Goal: Ask a question: Ask a question

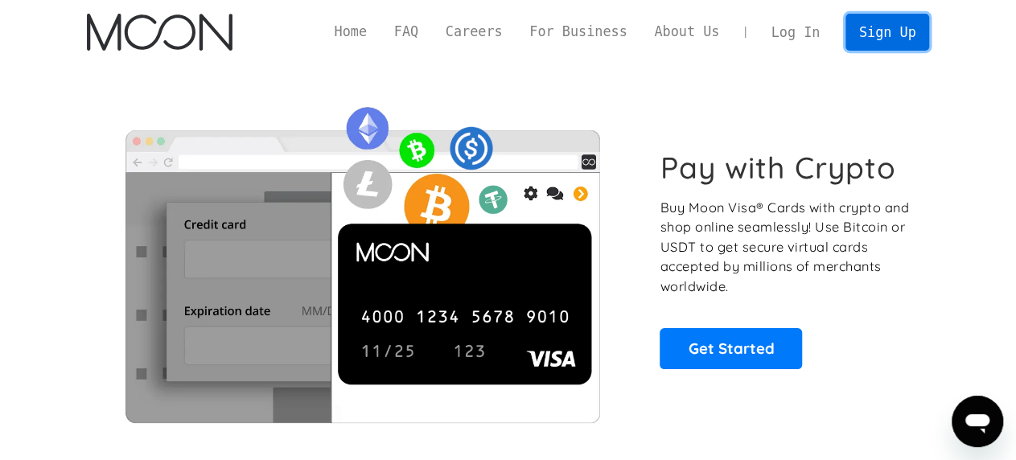
click at [880, 26] on link "Sign Up" at bounding box center [888, 32] width 84 height 36
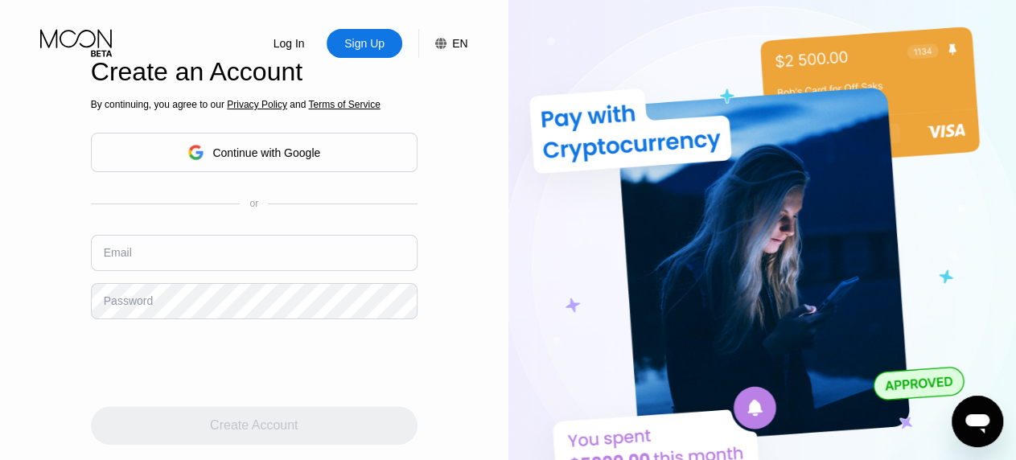
click at [252, 153] on div "Continue with Google" at bounding box center [266, 152] width 108 height 13
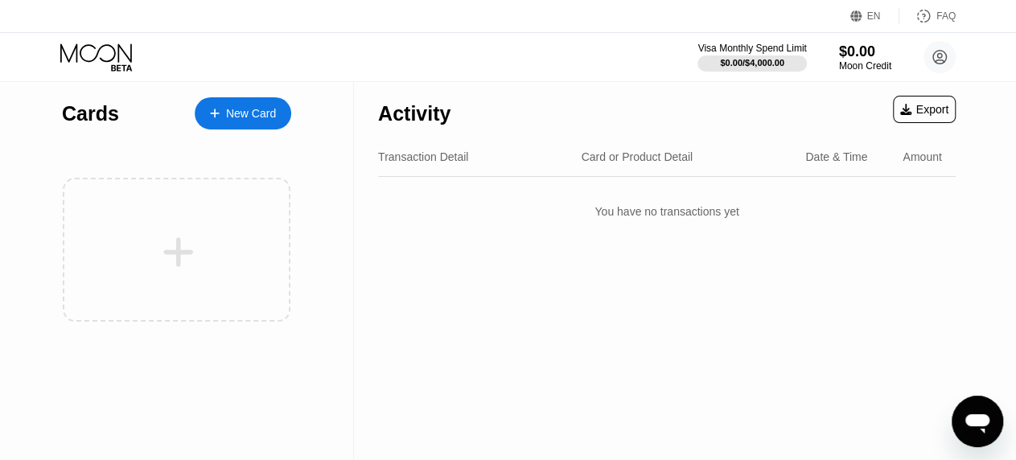
click at [237, 117] on div "New Card" at bounding box center [251, 114] width 50 height 14
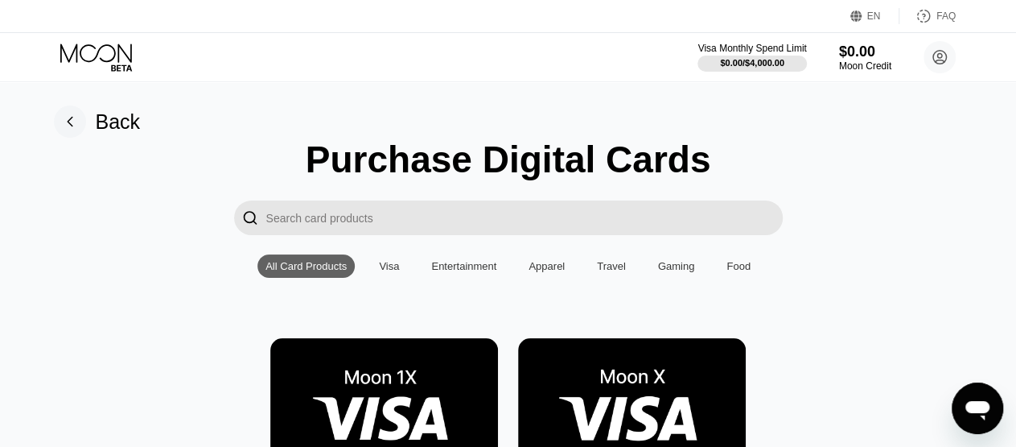
click at [365, 220] on input "Search card products" at bounding box center [524, 217] width 517 height 35
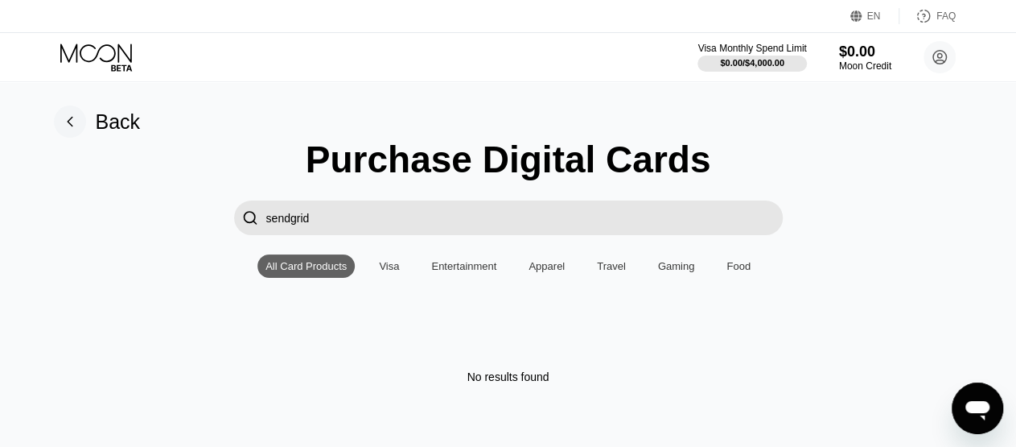
type input "sendgrid"
click at [311, 270] on div "All Card Products" at bounding box center [305, 266] width 81 height 12
click at [391, 270] on div "Visa" at bounding box center [389, 266] width 20 height 12
drag, startPoint x: 327, startPoint y: 221, endPoint x: 1, endPoint y: 216, distance: 326.7
click at [266, 220] on input "sendgrid" at bounding box center [524, 217] width 517 height 35
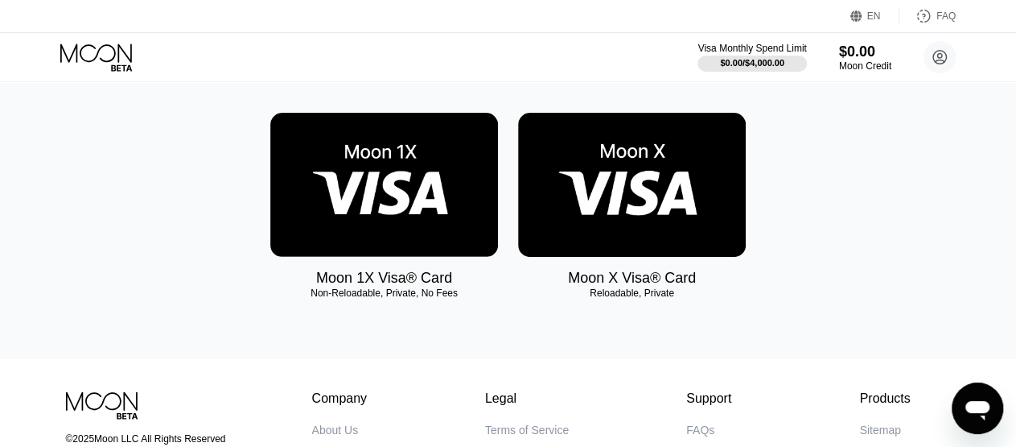
scroll to position [142, 0]
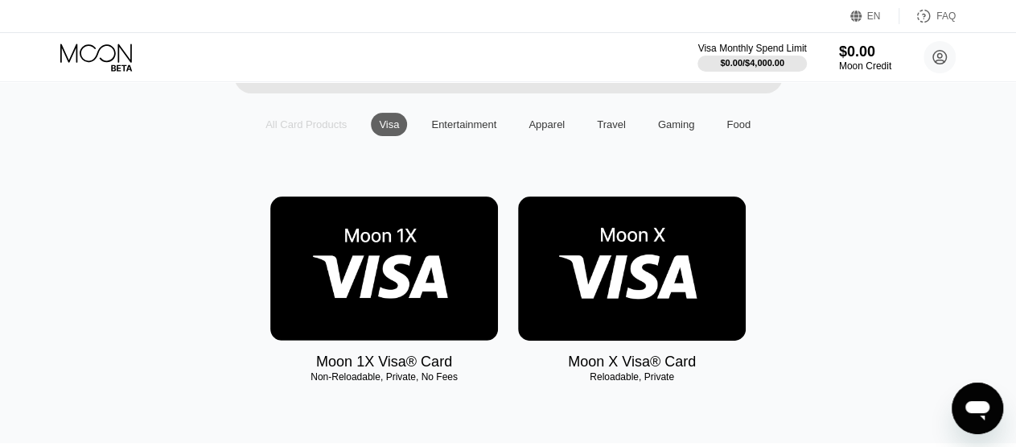
click at [283, 130] on div "All Card Products" at bounding box center [305, 124] width 81 height 12
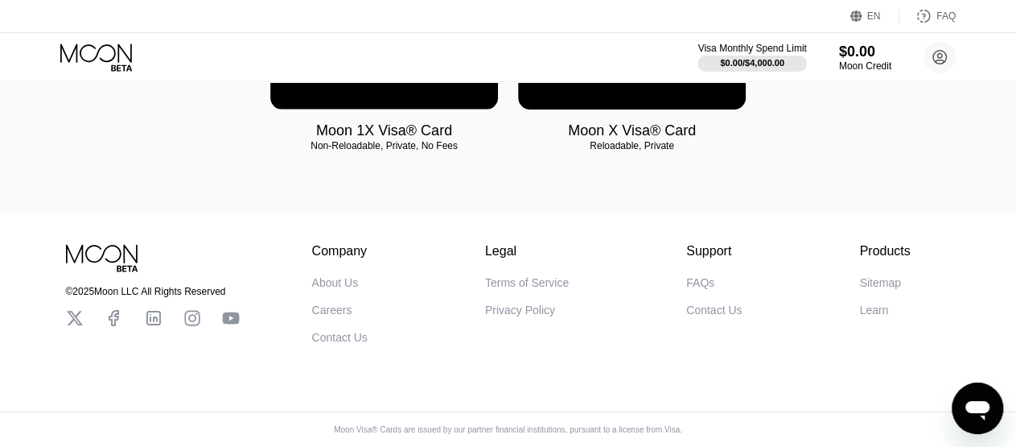
scroll to position [58, 0]
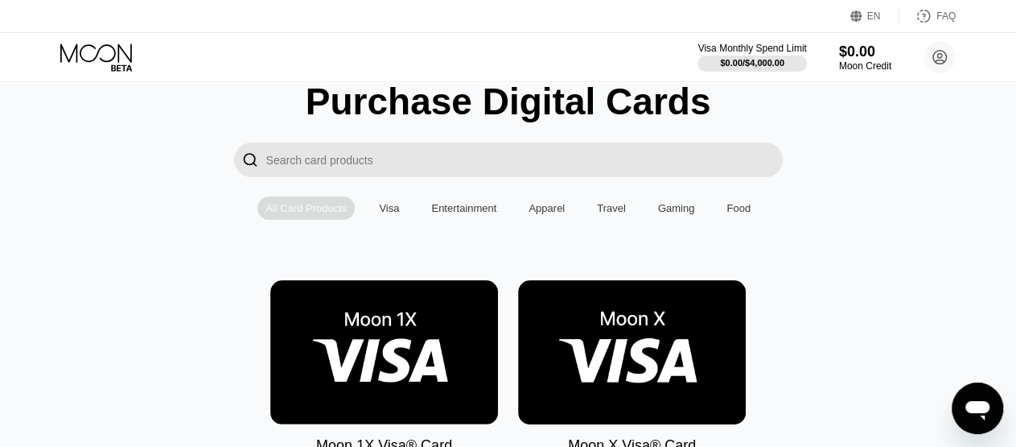
click at [303, 213] on div "All Card Products" at bounding box center [305, 208] width 81 height 12
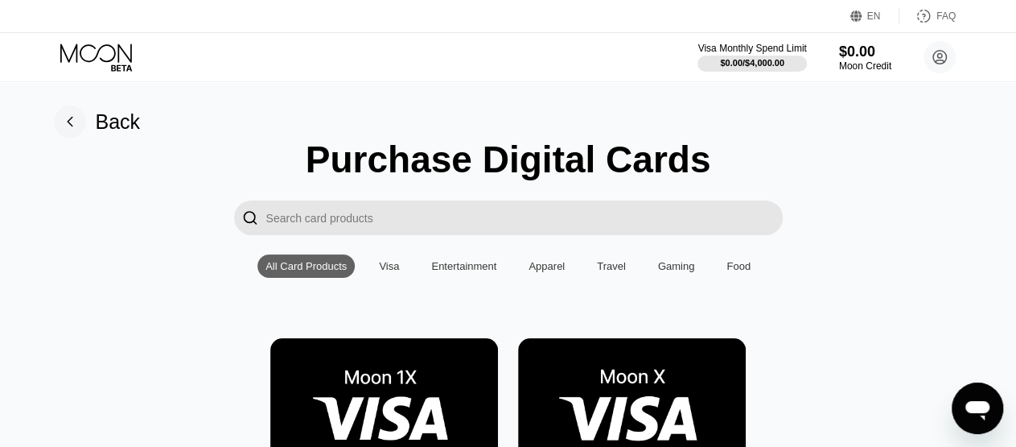
scroll to position [84, 0]
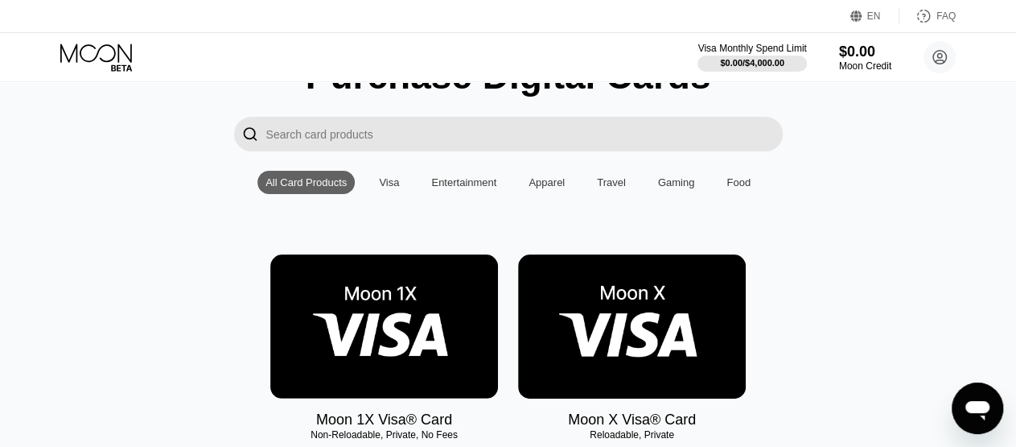
click at [636, 316] on img at bounding box center [632, 326] width 228 height 144
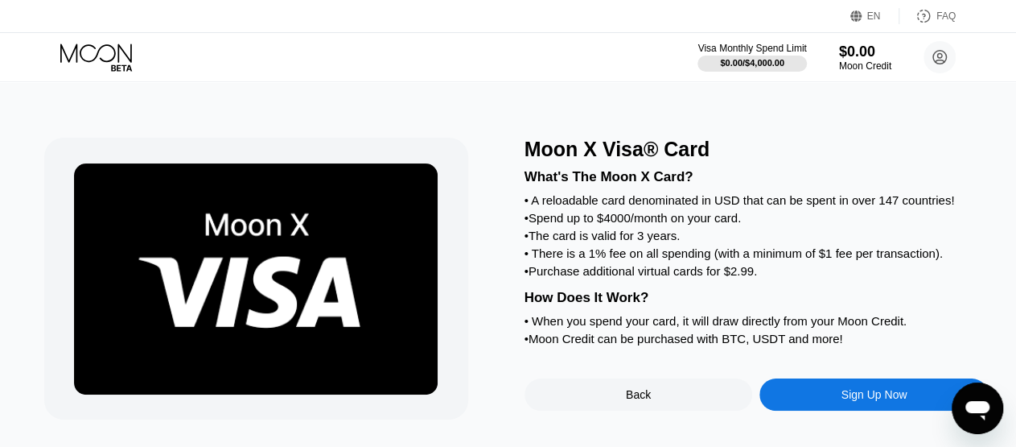
click at [844, 401] on div "Sign Up Now" at bounding box center [875, 394] width 66 height 13
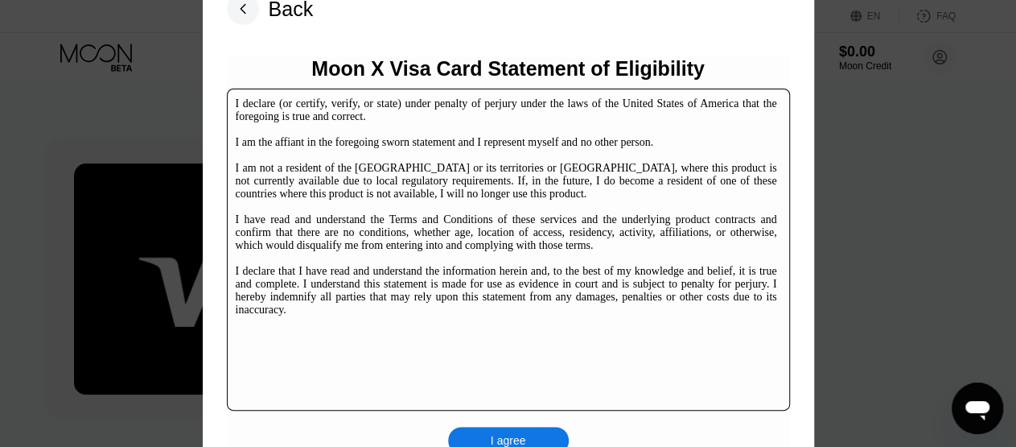
scroll to position [167, 0]
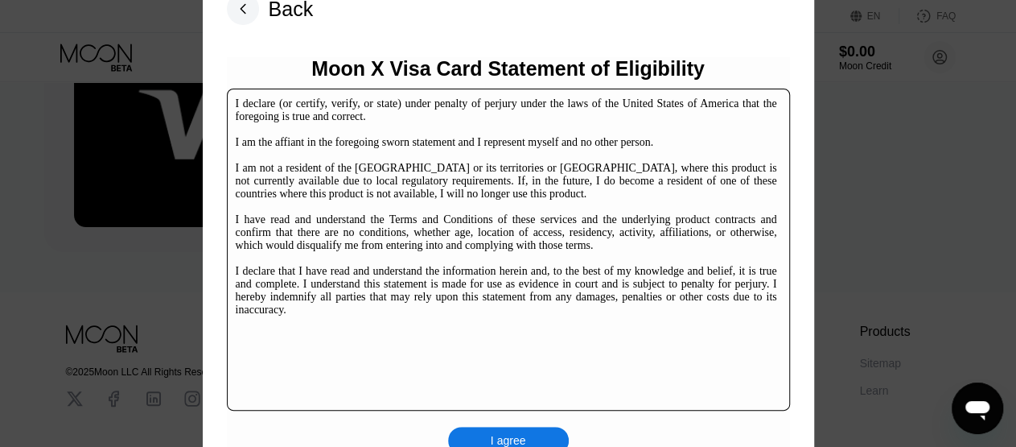
click at [504, 435] on div "I agree" at bounding box center [508, 440] width 35 height 14
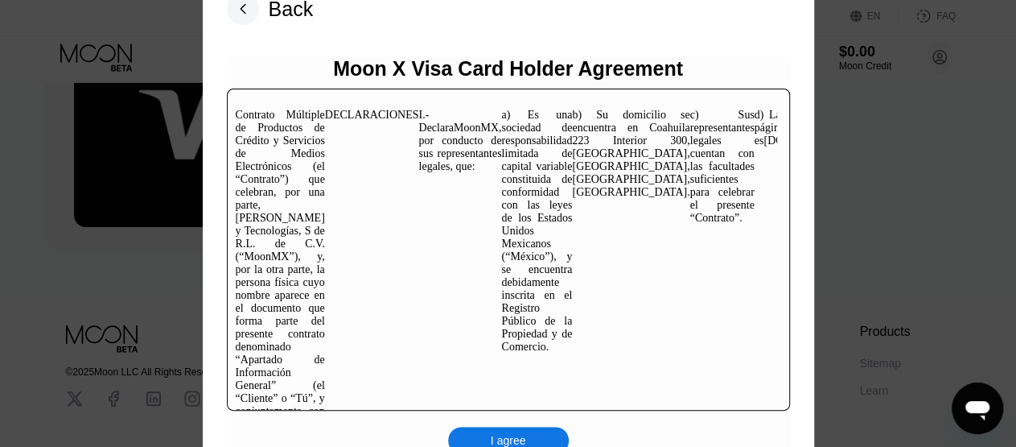
click at [501, 434] on div "I agree" at bounding box center [508, 440] width 35 height 14
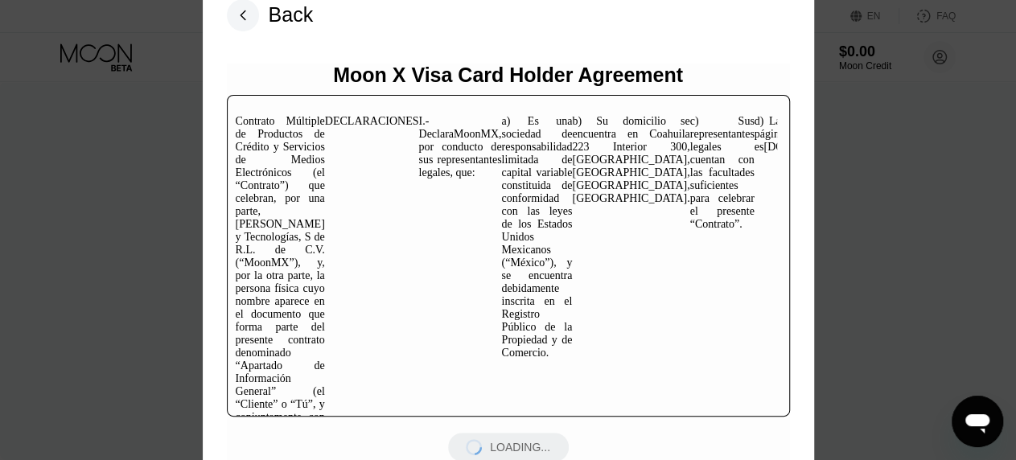
scroll to position [541, 0]
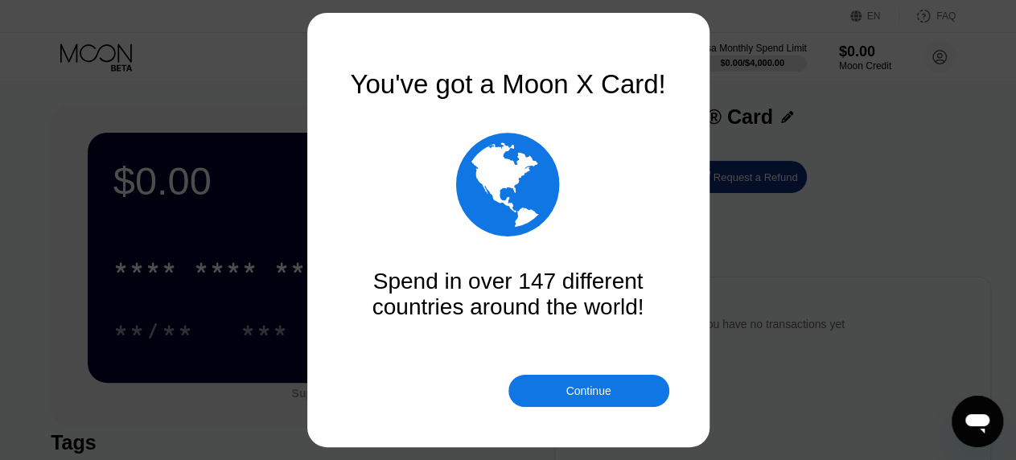
click at [580, 387] on div "Continue" at bounding box center [588, 391] width 45 height 13
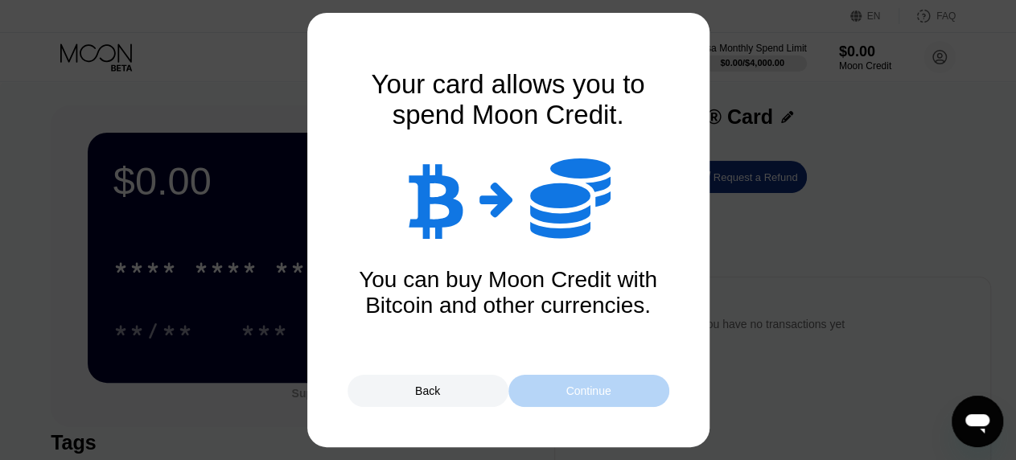
click at [577, 389] on div "Continue" at bounding box center [588, 391] width 45 height 13
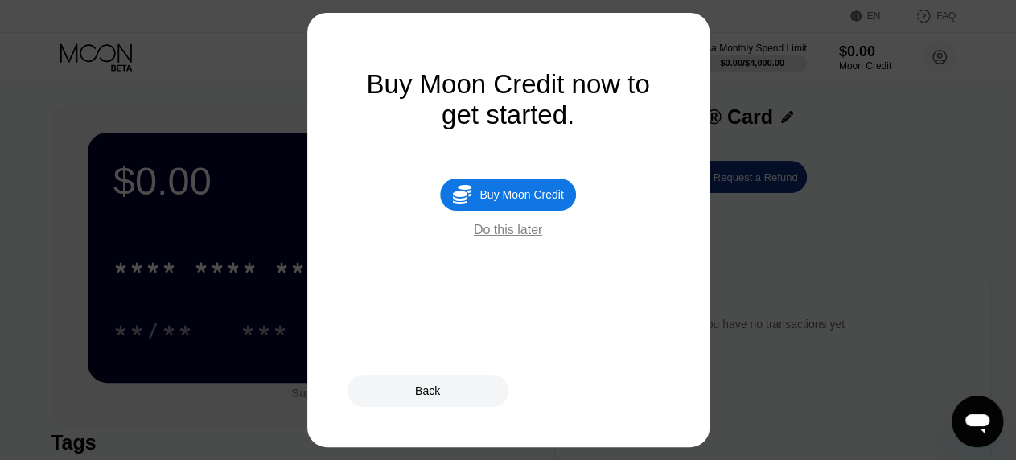
click at [496, 237] on div "Do this later" at bounding box center [508, 230] width 68 height 14
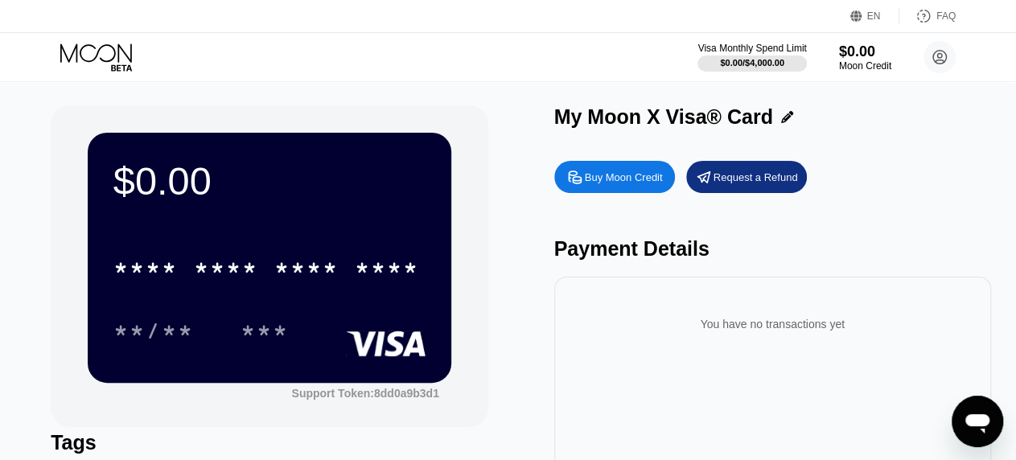
click at [944, 18] on div "FAQ" at bounding box center [945, 15] width 19 height 11
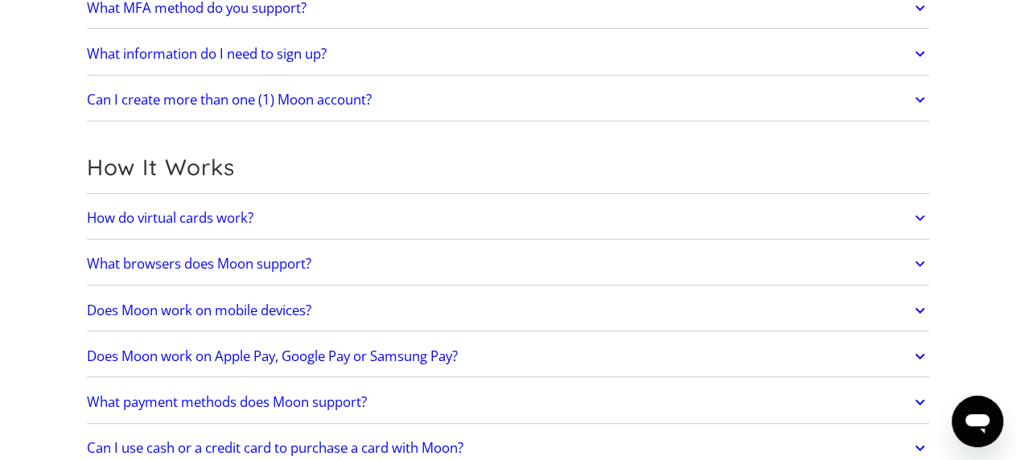
scroll to position [418, 0]
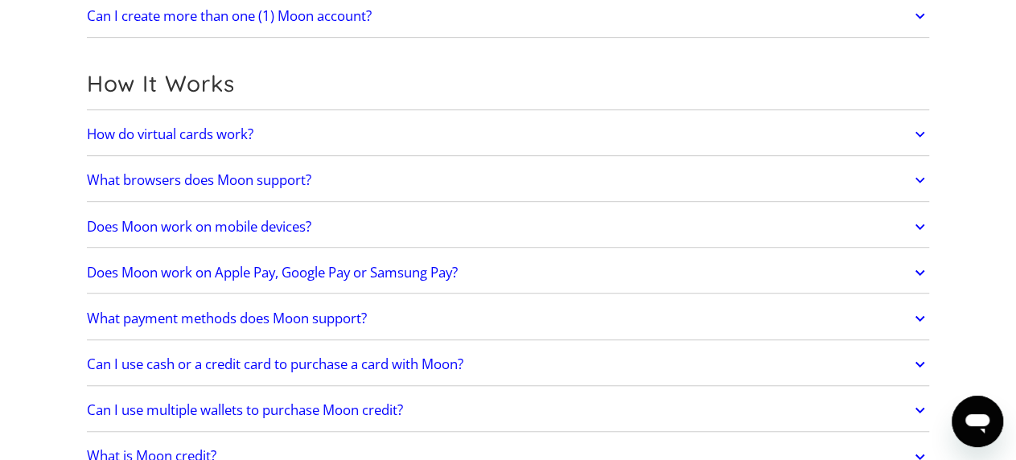
click at [372, 268] on h2 "Does Moon work on Apple Pay, Google Pay or Samsung Pay?" at bounding box center [272, 273] width 371 height 16
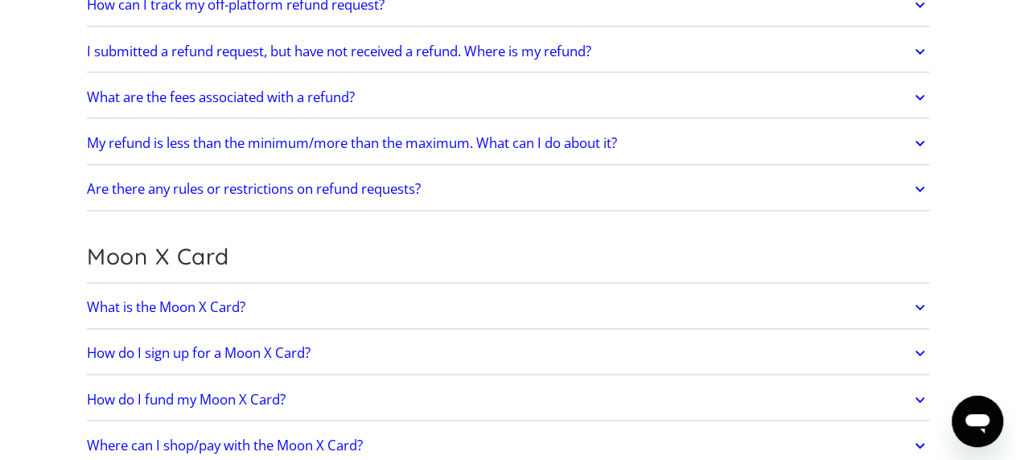
scroll to position [1088, 0]
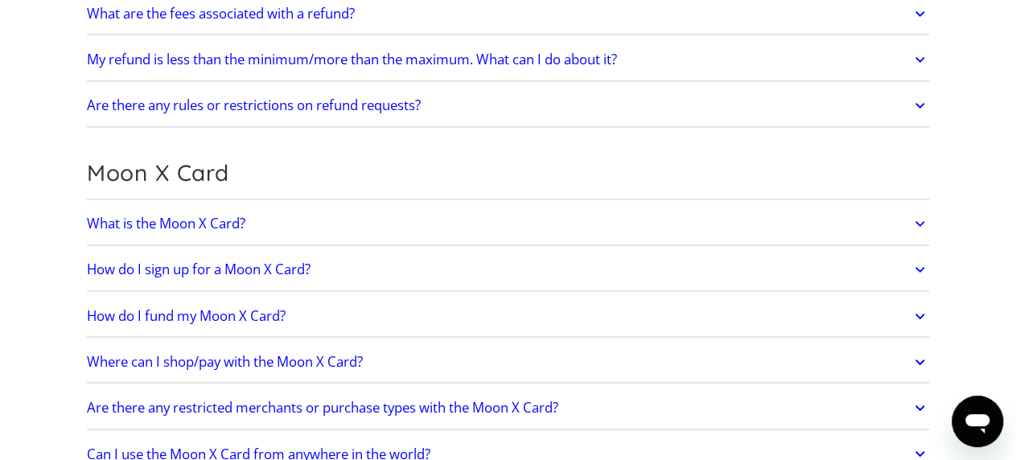
click at [329, 358] on h2 "Where can I shop/pay with the Moon X Card?" at bounding box center [225, 362] width 276 height 16
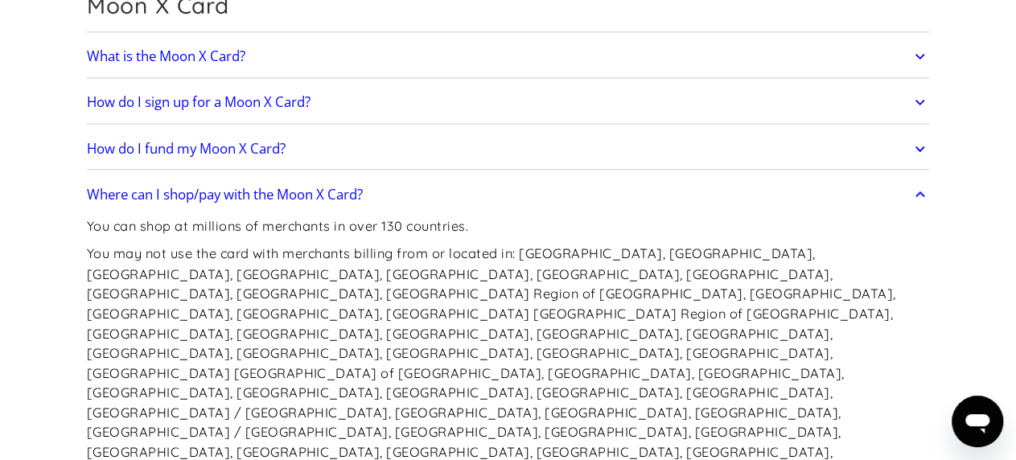
scroll to position [1339, 0]
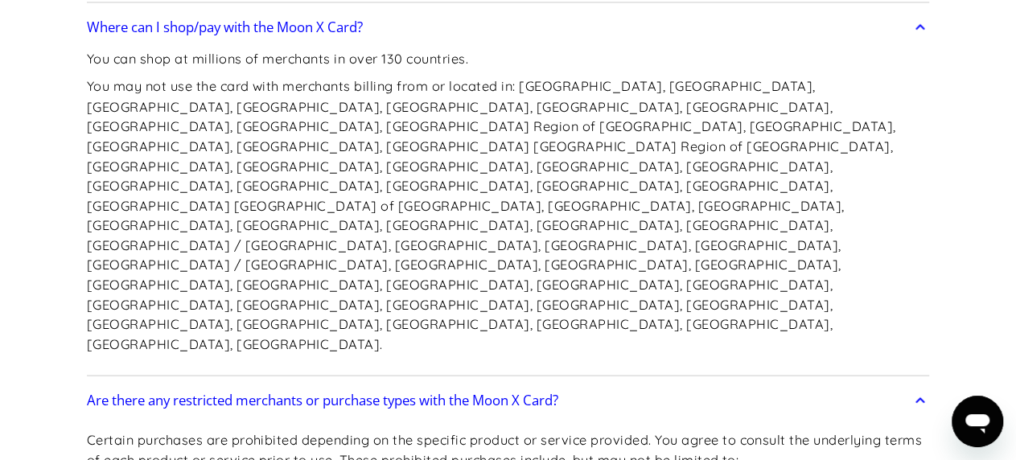
scroll to position [1506, 0]
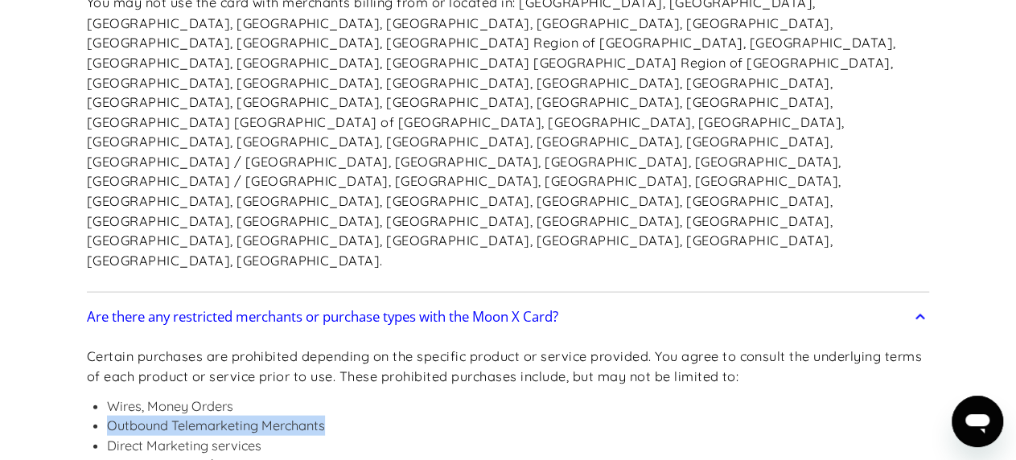
drag, startPoint x: 323, startPoint y: 280, endPoint x: 107, endPoint y: 274, distance: 216.5
click at [107, 415] on li "Outbound Telemarketing Merchants" at bounding box center [518, 425] width 823 height 20
copy li "Outbound Telemarketing Merchants"
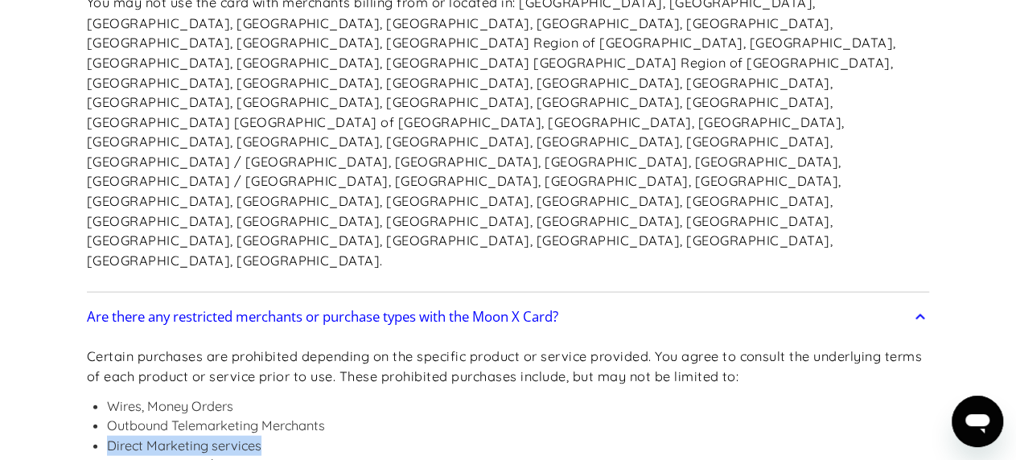
drag, startPoint x: 258, startPoint y: 302, endPoint x: 111, endPoint y: 298, distance: 147.3
click at [107, 435] on li "Direct Marketing services" at bounding box center [518, 445] width 823 height 20
copy li "Direct Marketing services"
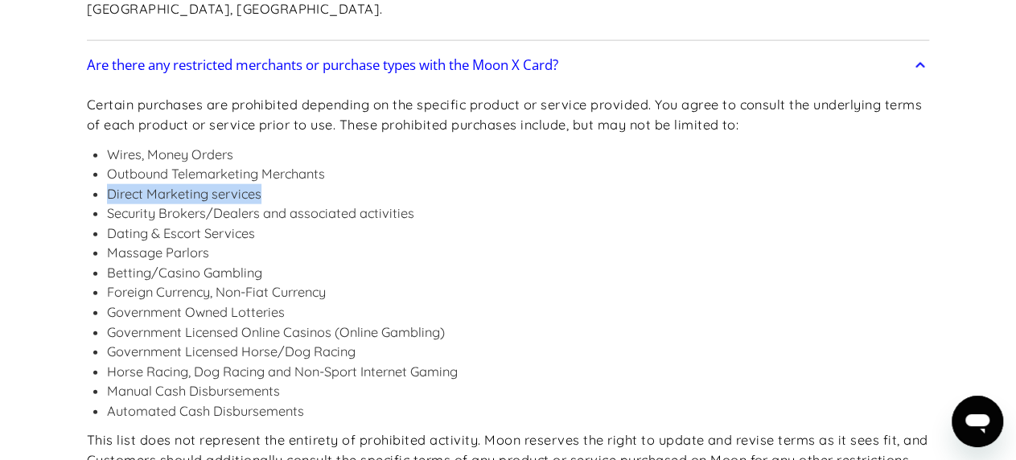
scroll to position [1841, 0]
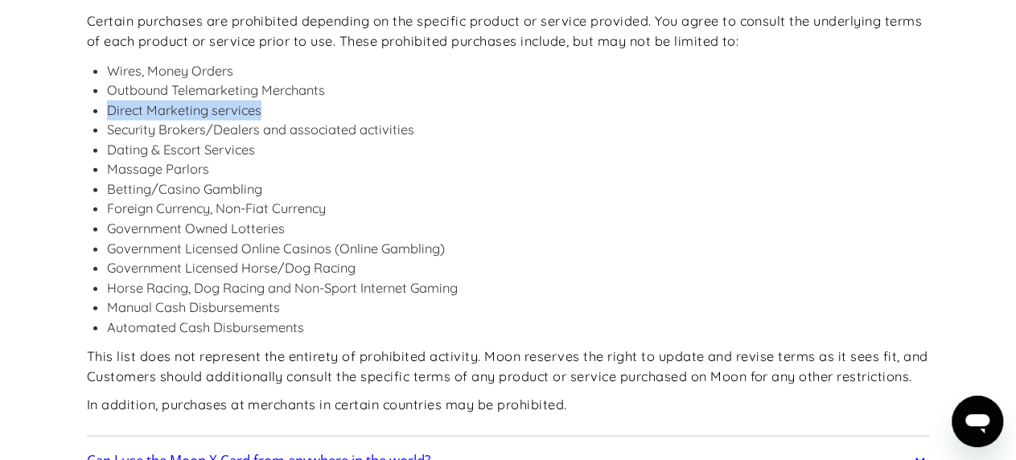
click at [304, 453] on h2 "Can I use the Moon X Card from anywhere in the world?" at bounding box center [259, 461] width 344 height 16
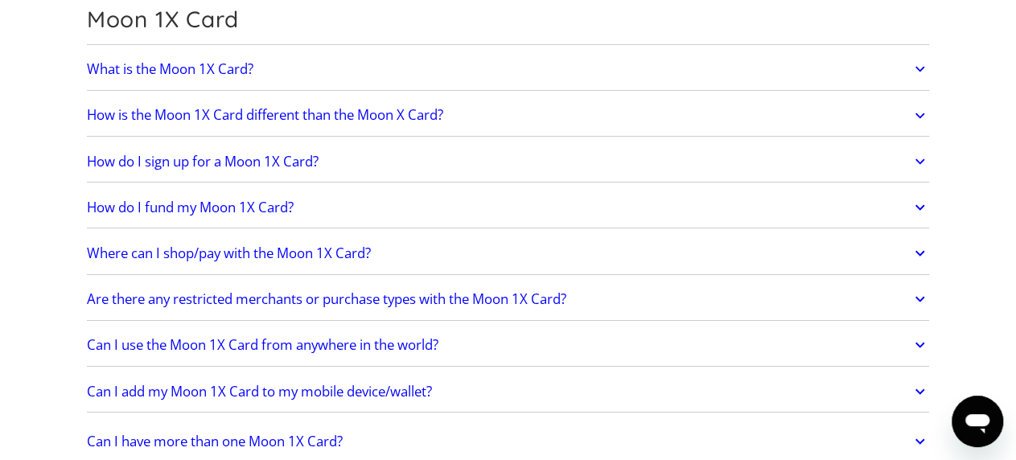
scroll to position [2845, 0]
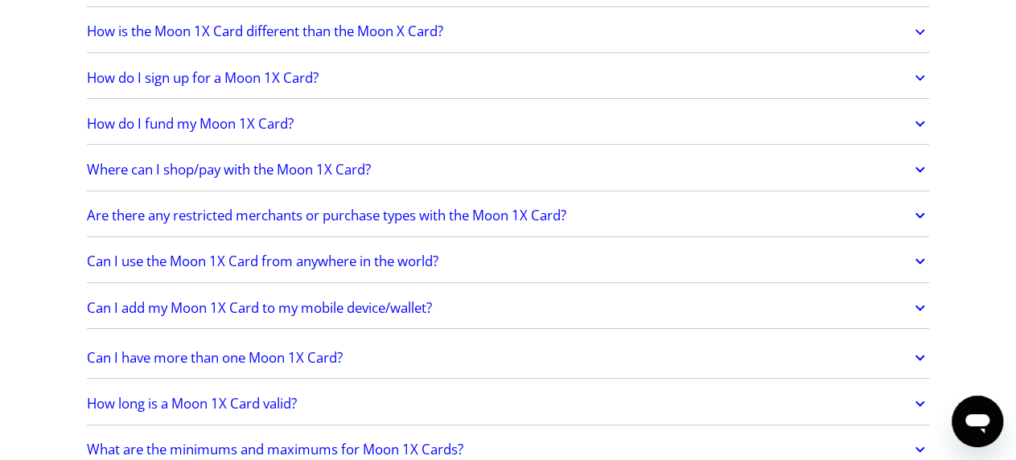
click at [971, 419] on icon "Open messaging window" at bounding box center [977, 423] width 24 height 19
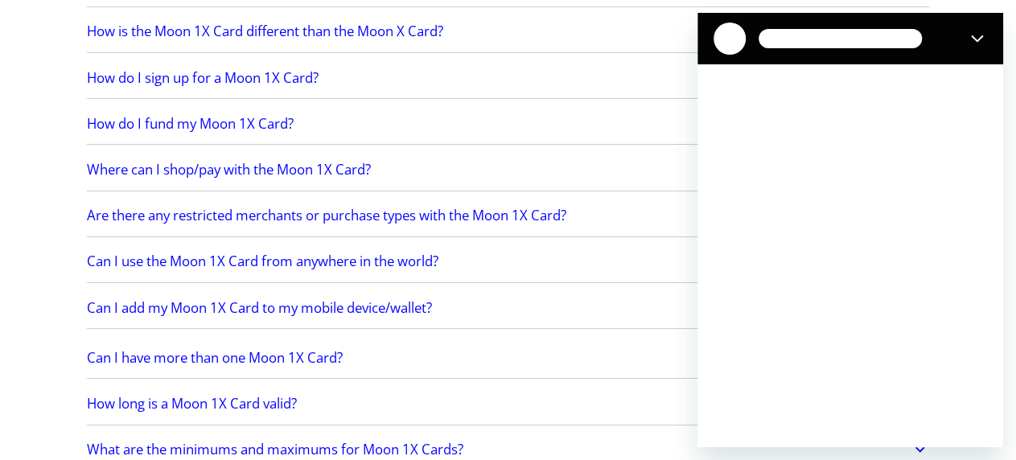
scroll to position [0, 0]
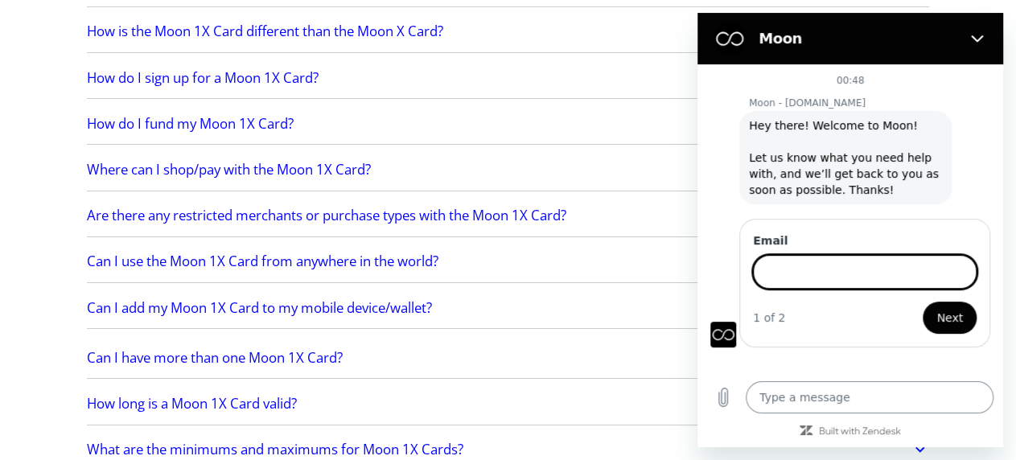
type textarea "x"
click at [816, 255] on input "Email" at bounding box center [865, 270] width 224 height 34
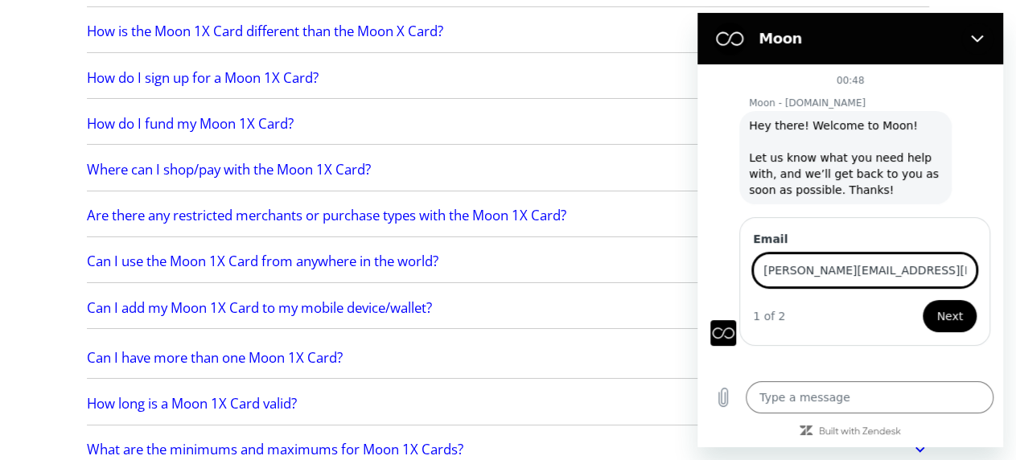
type input "[PERSON_NAME][EMAIL_ADDRESS][PERSON_NAME][DOMAIN_NAME]"
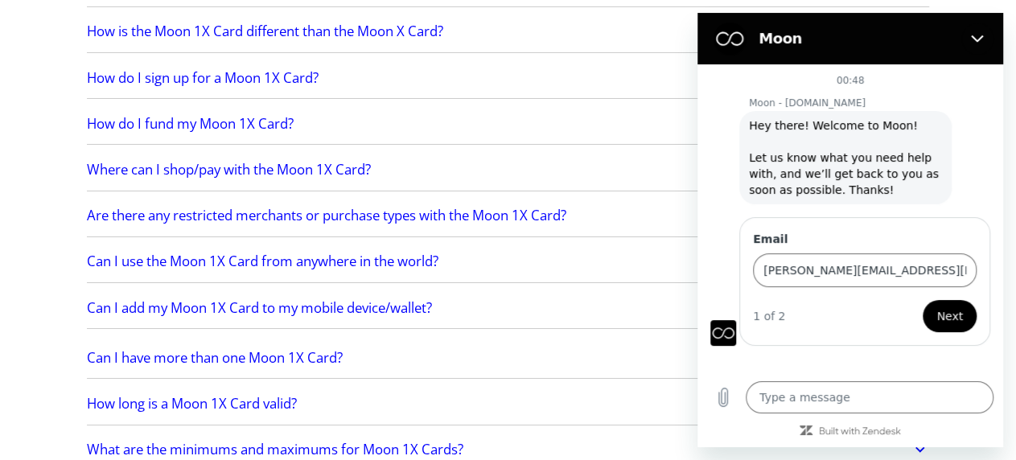
click at [949, 307] on span "Next" at bounding box center [949, 316] width 27 height 19
type textarea "x"
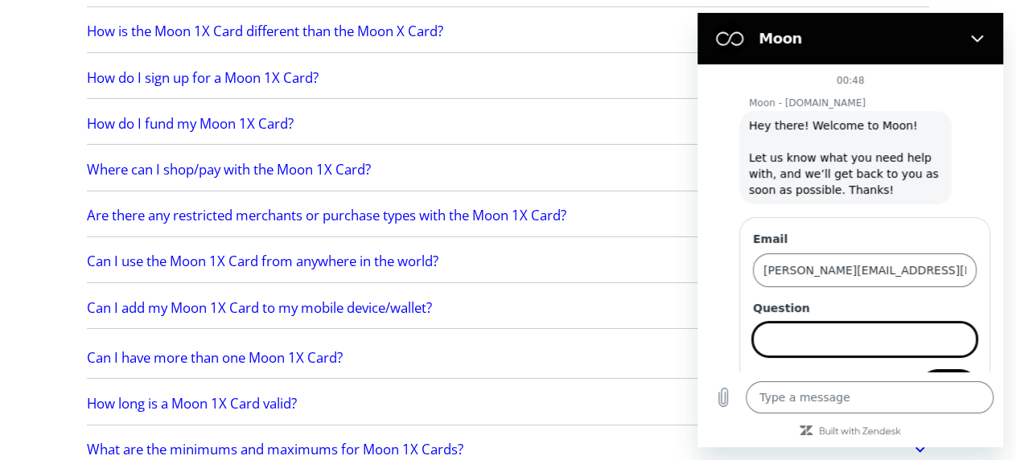
scroll to position [27, 0]
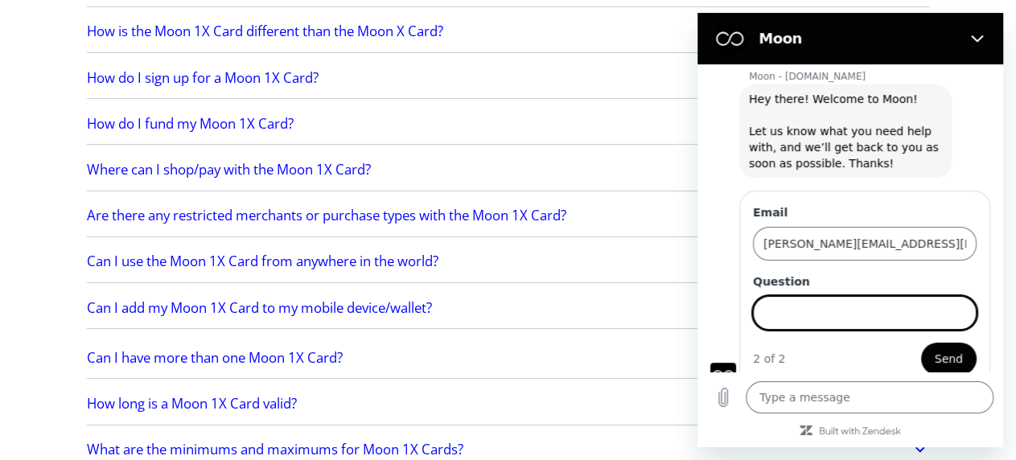
click at [871, 296] on input "Question" at bounding box center [865, 313] width 224 height 34
click at [804, 296] on input "Question" at bounding box center [865, 313] width 224 height 34
type input "Can i use moon card to make payment on sendgrid.com?"
click at [921, 343] on button "Send" at bounding box center [949, 359] width 56 height 32
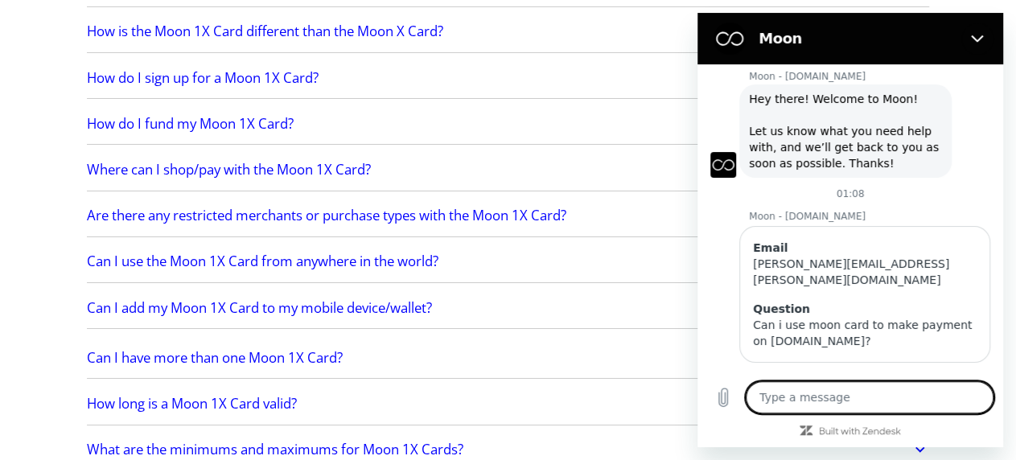
scroll to position [22, 0]
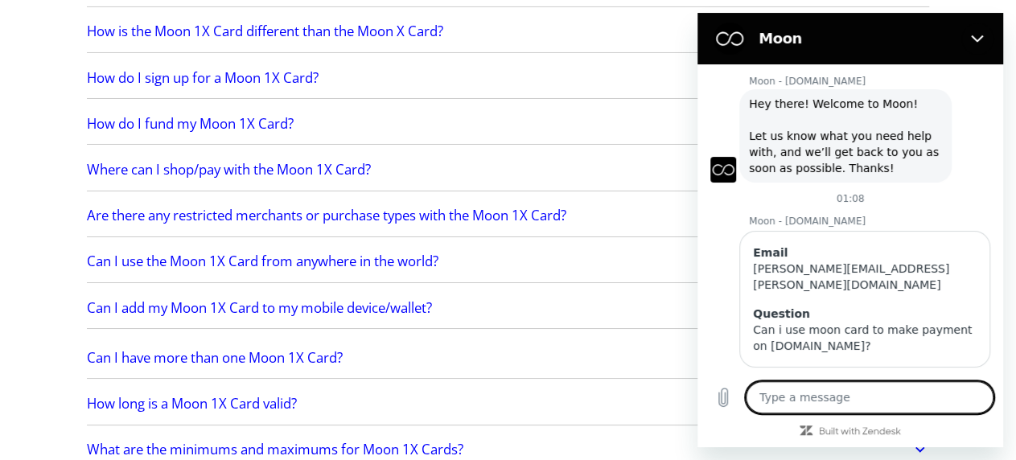
type textarea "x"
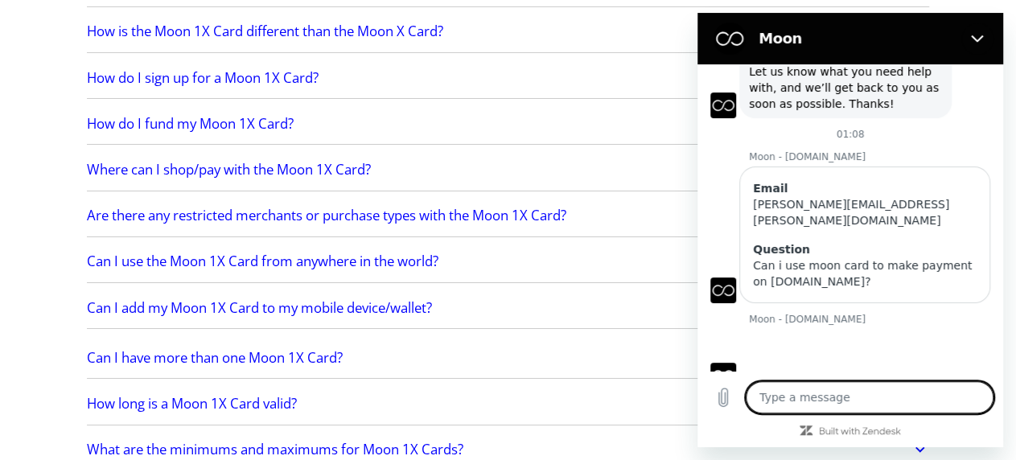
scroll to position [89, 0]
